Goal: Task Accomplishment & Management: Complete application form

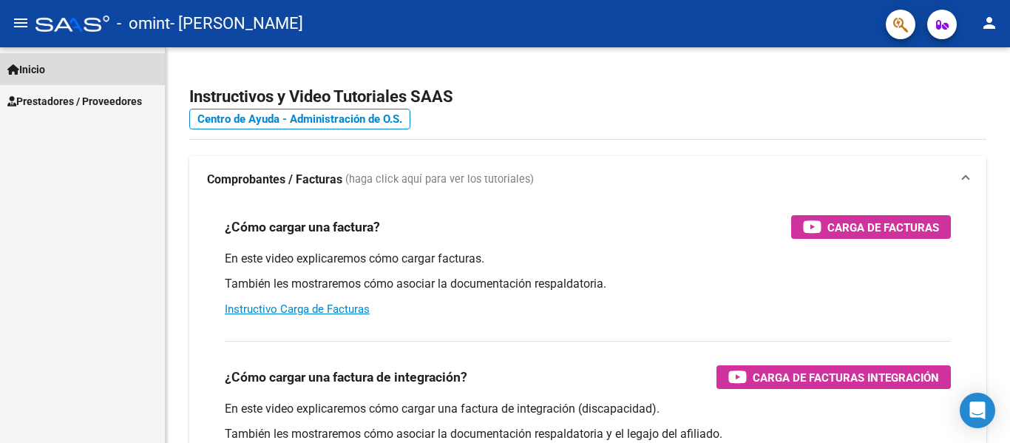
click at [54, 70] on link "Inicio" at bounding box center [82, 69] width 165 height 32
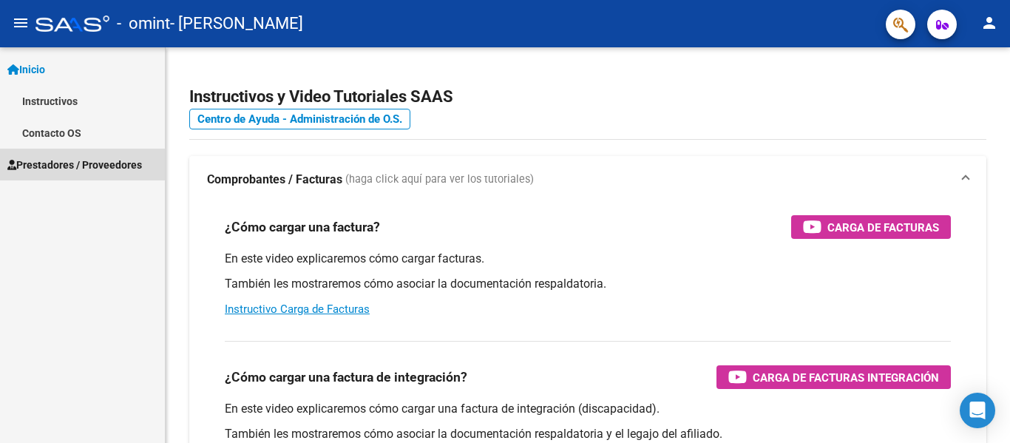
click at [30, 163] on span "Prestadores / Proveedores" at bounding box center [74, 165] width 135 height 16
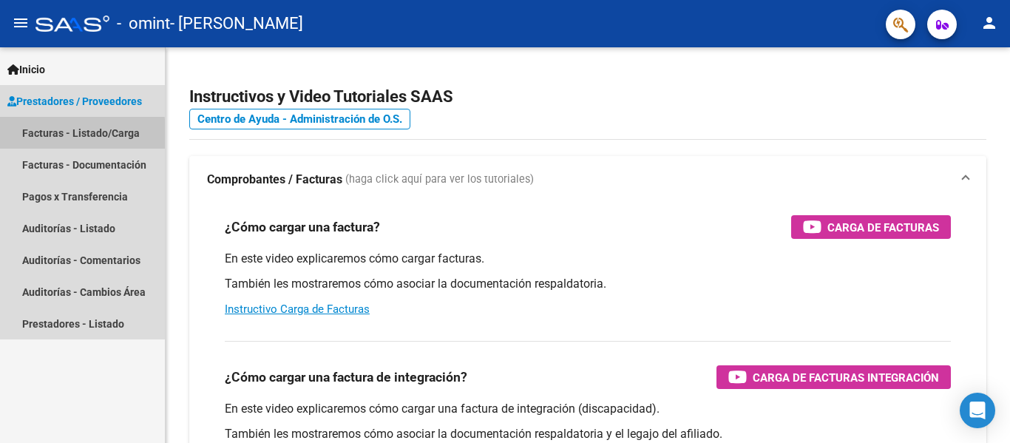
click at [50, 136] on link "Facturas - Listado/Carga" at bounding box center [82, 133] width 165 height 32
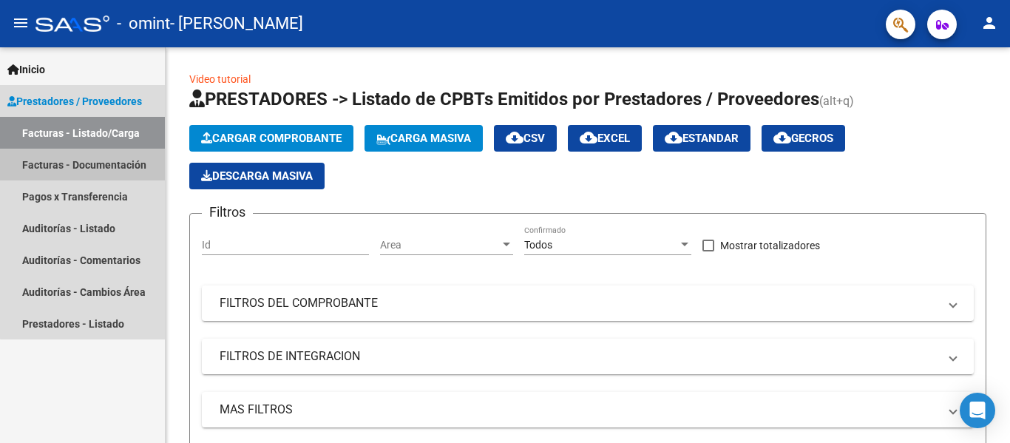
click at [95, 164] on link "Facturas - Documentación" at bounding box center [82, 165] width 165 height 32
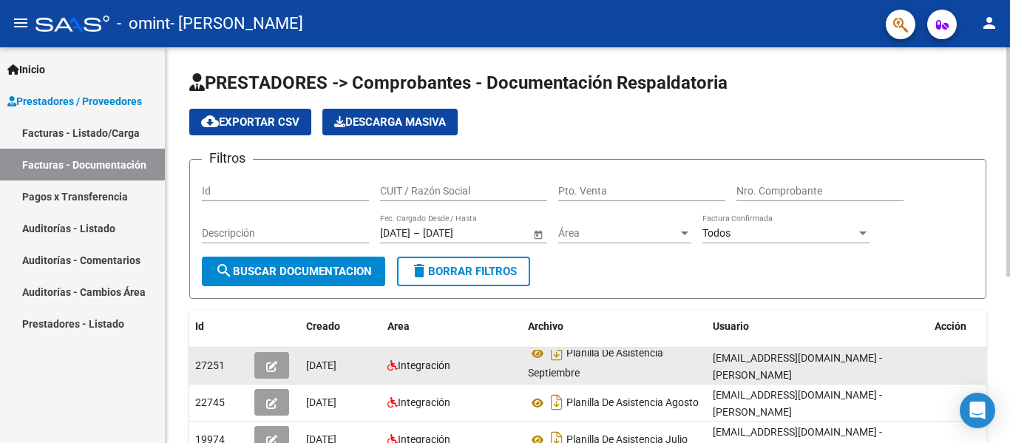
scroll to position [10, 0]
click at [303, 363] on datatable-body-cell "[DATE]" at bounding box center [340, 366] width 81 height 36
click at [267, 362] on icon "button" at bounding box center [271, 366] width 11 height 11
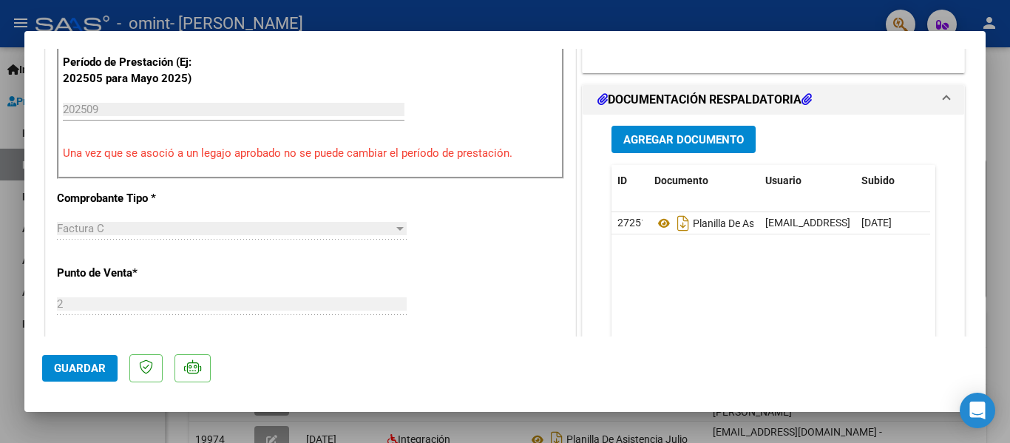
scroll to position [396, 0]
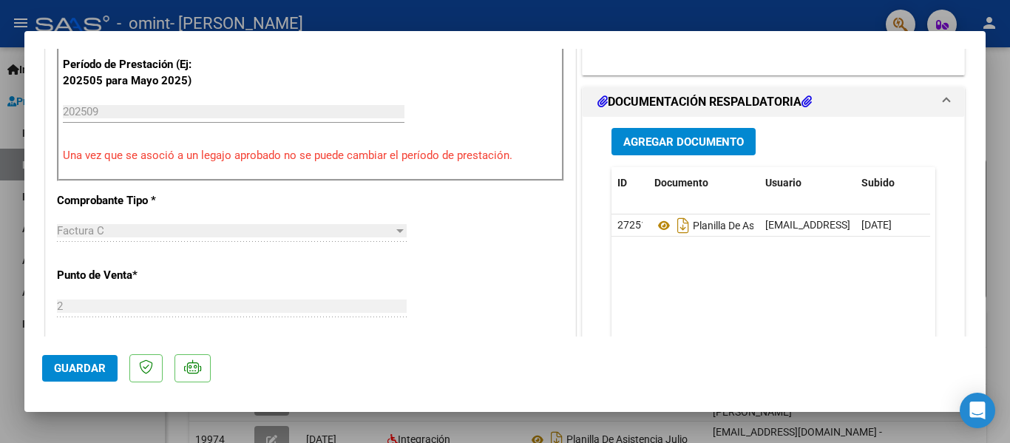
click at [69, 365] on span "Guardar" at bounding box center [80, 368] width 52 height 13
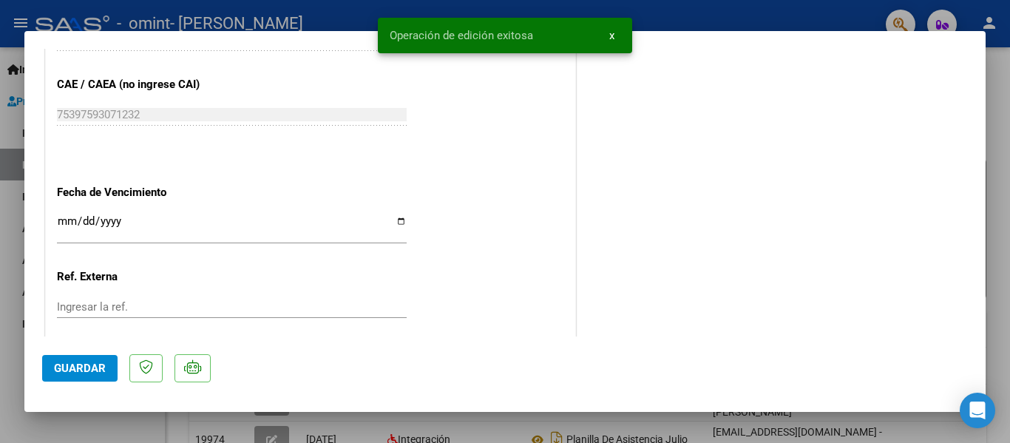
scroll to position [981, 0]
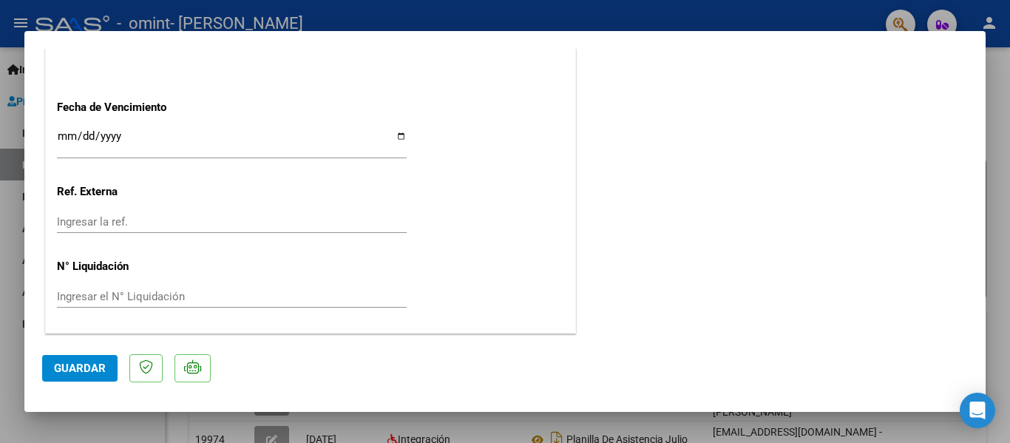
click at [994, 149] on div at bounding box center [505, 221] width 1010 height 443
type input "$ 0,00"
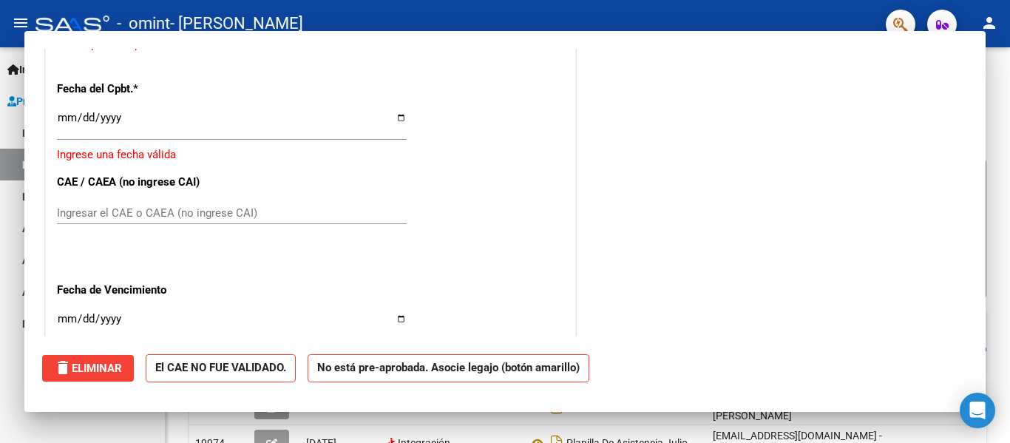
scroll to position [0, 0]
